Goal: Task Accomplishment & Management: Manage account settings

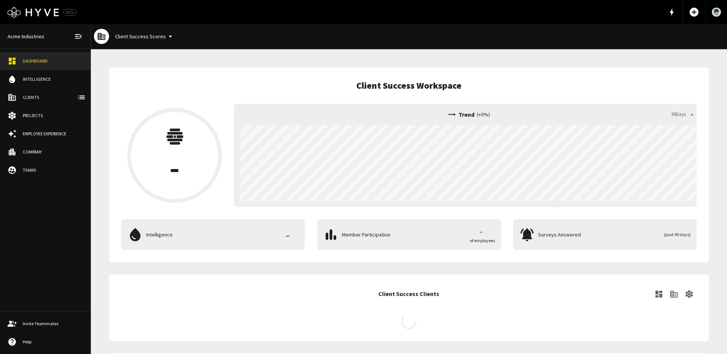
click at [40, 97] on div "Clients" at bounding box center [53, 97] width 60 height 7
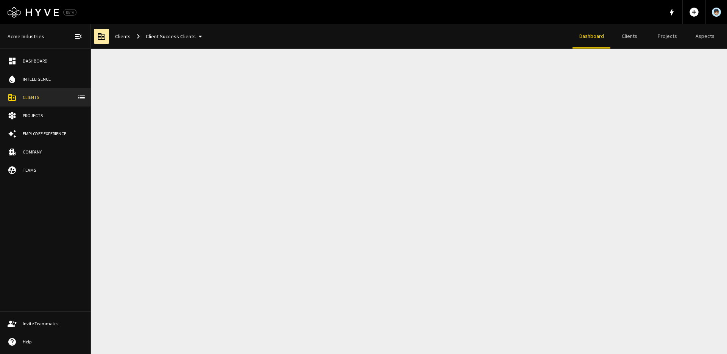
click at [164, 41] on button "Client Success Clients" at bounding box center [175, 37] width 65 height 14
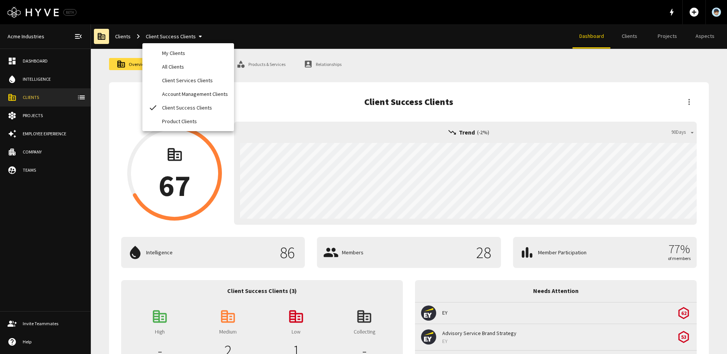
click at [167, 48] on li "My Clients" at bounding box center [188, 53] width 92 height 14
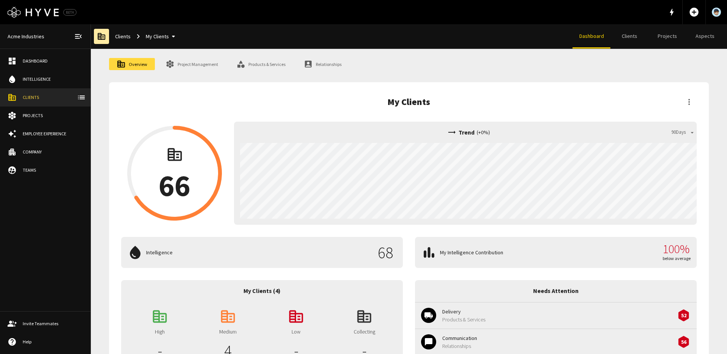
click at [160, 36] on button "My Clients" at bounding box center [162, 37] width 38 height 14
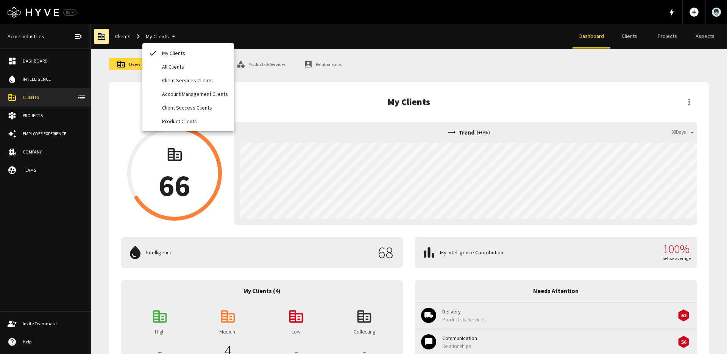
click at [157, 67] on li "All Clients" at bounding box center [188, 67] width 92 height 14
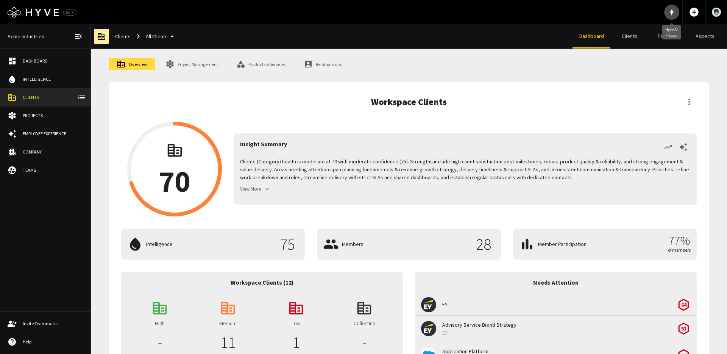
click at [671, 12] on icon "button" at bounding box center [672, 12] width 4 height 7
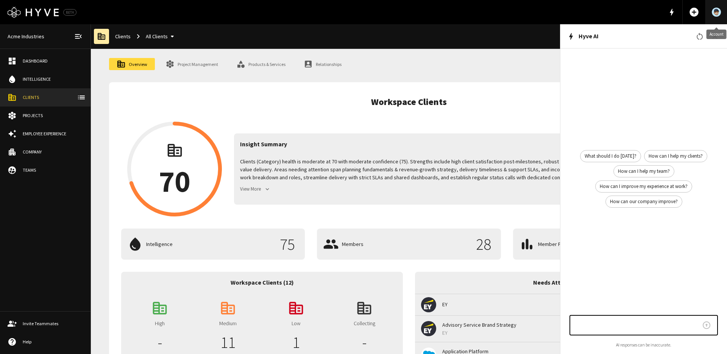
click at [718, 10] on img "Account" at bounding box center [716, 12] width 9 height 9
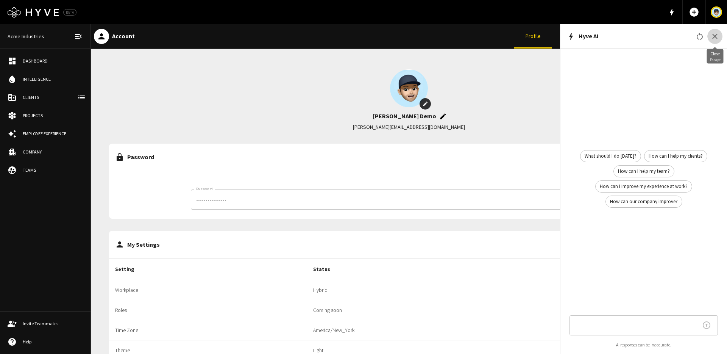
click at [717, 37] on icon "button" at bounding box center [714, 36] width 9 height 9
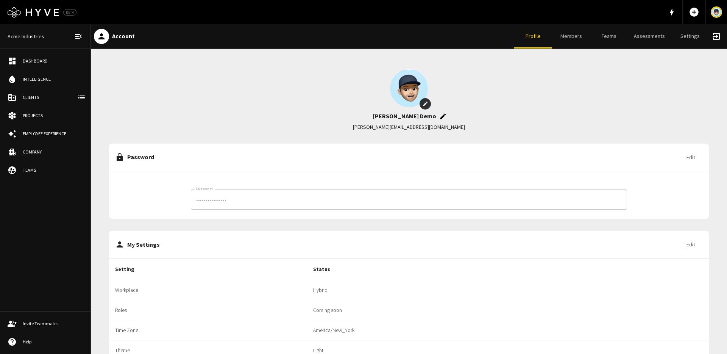
click at [691, 37] on link "Settings" at bounding box center [690, 36] width 38 height 24
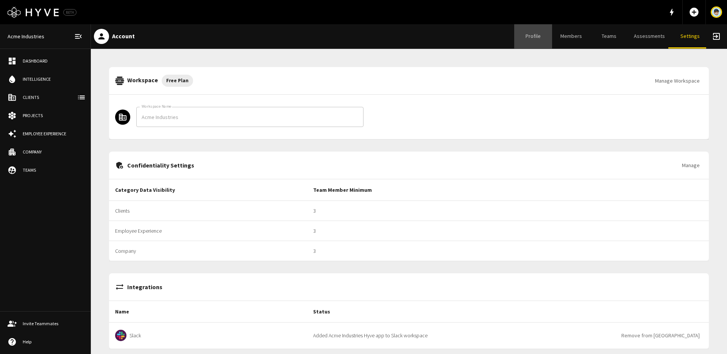
click at [536, 34] on link "Profile" at bounding box center [533, 36] width 38 height 24
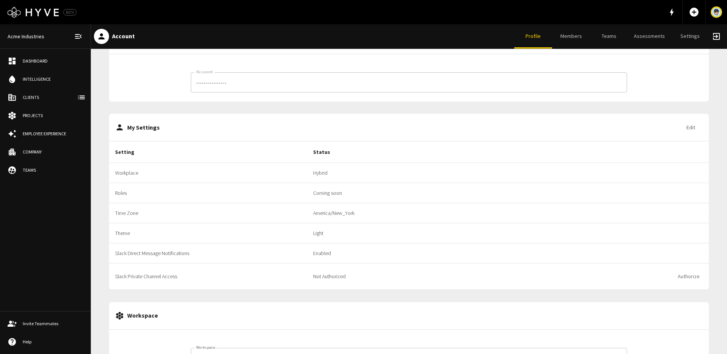
scroll to position [125, 0]
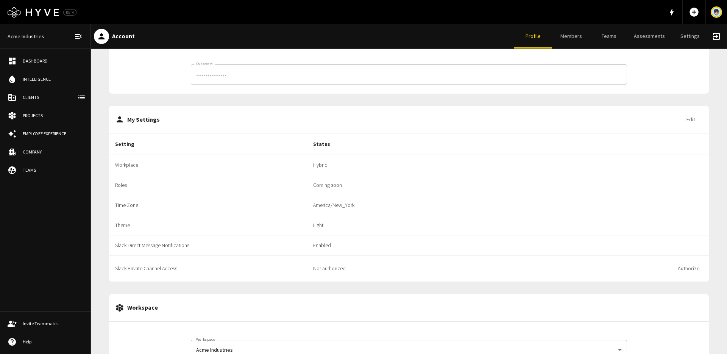
click at [691, 118] on button "Edit" at bounding box center [690, 119] width 24 height 14
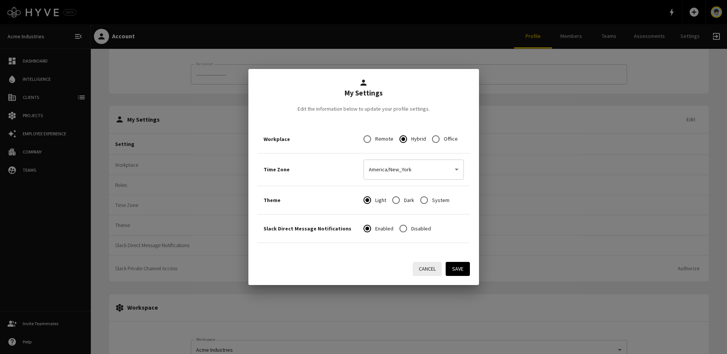
drag, startPoint x: 398, startPoint y: 199, endPoint x: 400, endPoint y: 203, distance: 4.6
click at [398, 199] on input "Dark" at bounding box center [396, 200] width 16 height 16
radio input "true"
click at [450, 273] on button "Save" at bounding box center [458, 269] width 24 height 14
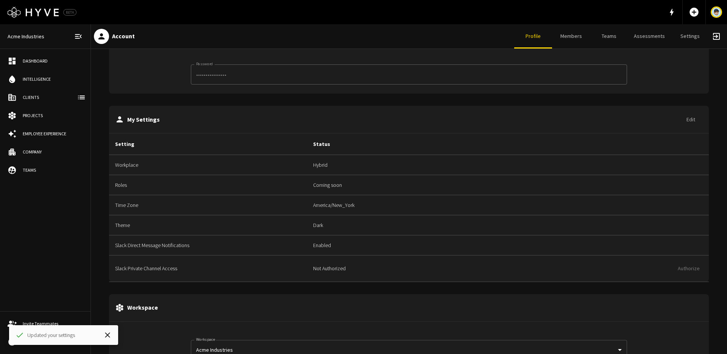
click at [37, 66] on link "Dashboard" at bounding box center [45, 61] width 90 height 18
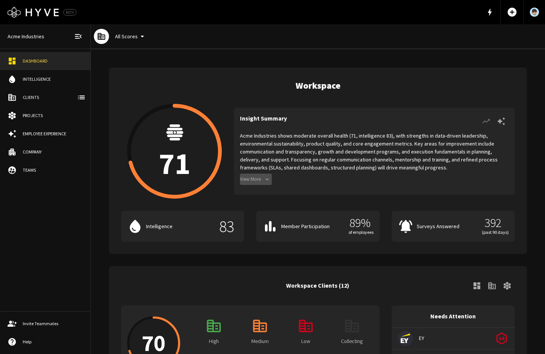
click at [258, 180] on button "View More" at bounding box center [256, 179] width 32 height 12
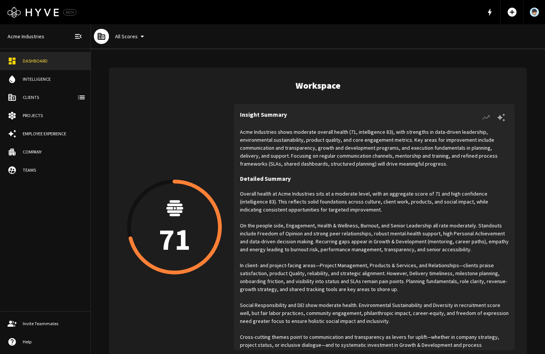
click at [271, 181] on h6 "Detailed Summary" at bounding box center [265, 179] width 51 height 22
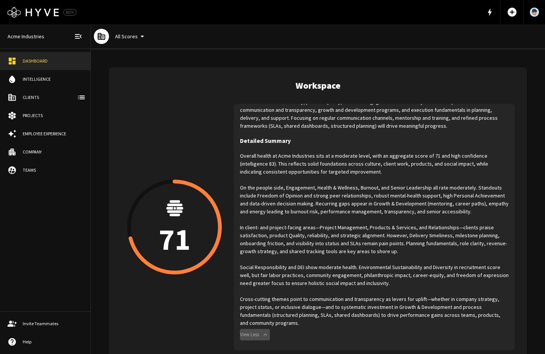
click at [253, 334] on button "View Less" at bounding box center [255, 335] width 30 height 12
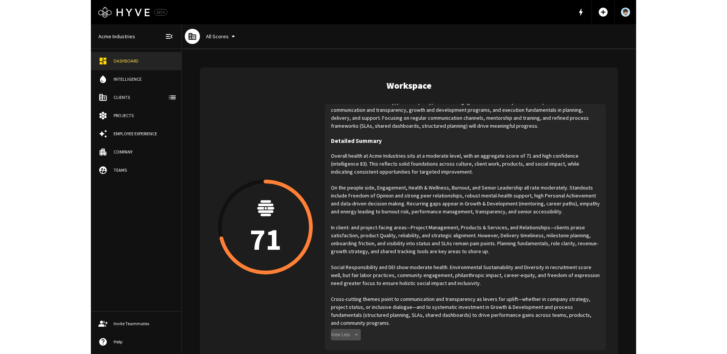
scroll to position [0, 0]
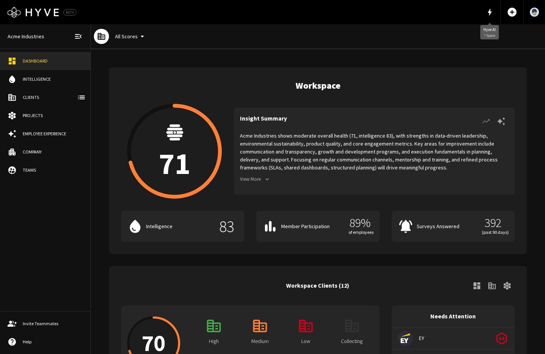
click at [490, 13] on icon "button" at bounding box center [490, 12] width 4 height 7
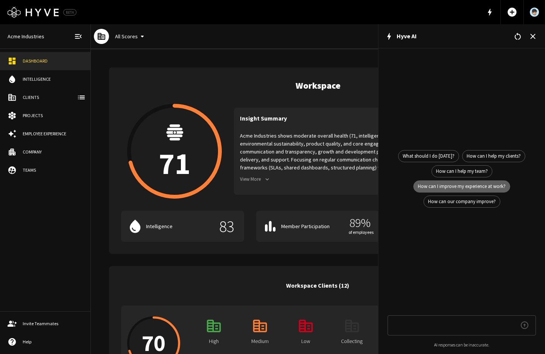
click at [464, 189] on span "How can I improve my experience at work?" at bounding box center [462, 186] width 96 height 8
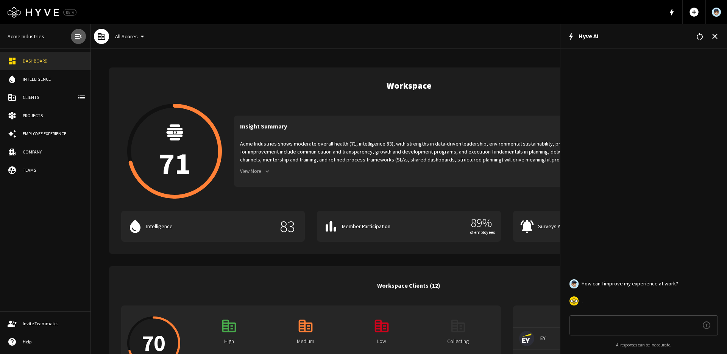
click at [79, 36] on icon "button" at bounding box center [78, 36] width 9 height 9
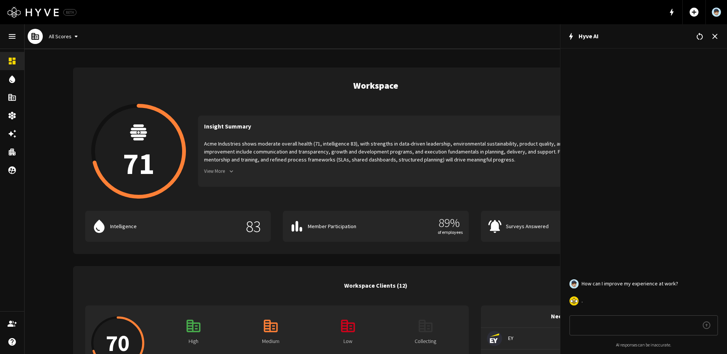
click at [644, 284] on span "How can I improve my experience at work?" at bounding box center [649, 283] width 136 height 8
copy ul "How can I improve my experience at work? Content"
